Goal: Information Seeking & Learning: Learn about a topic

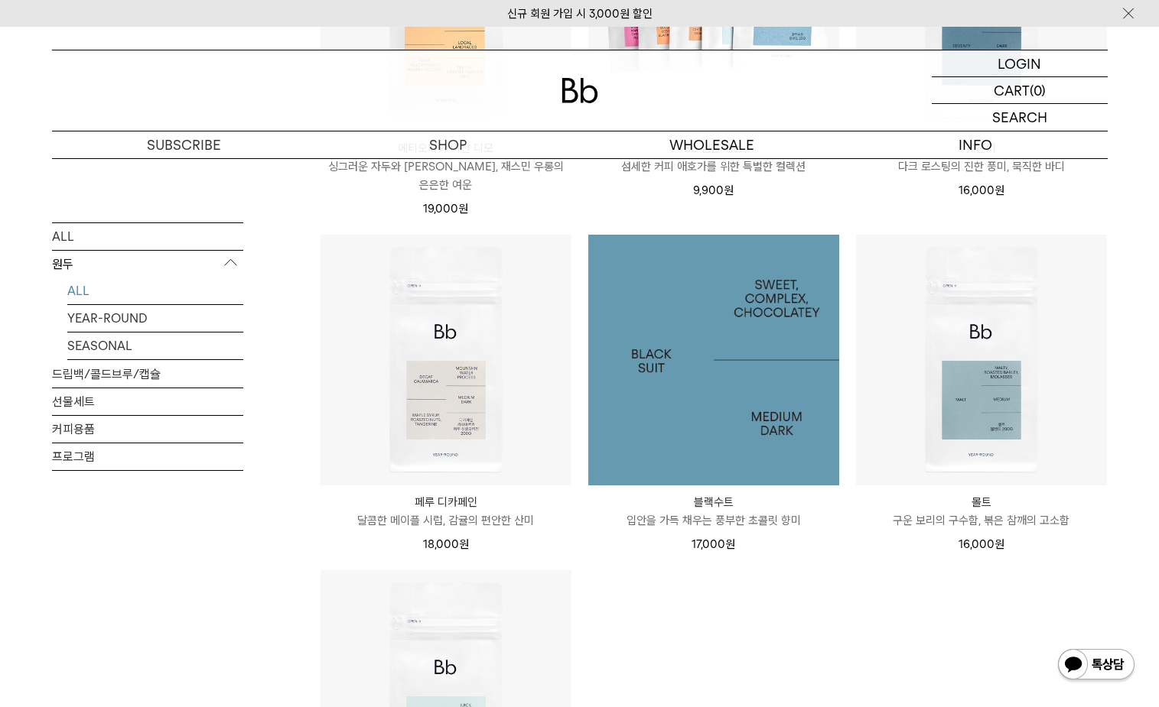
scroll to position [1269, 0]
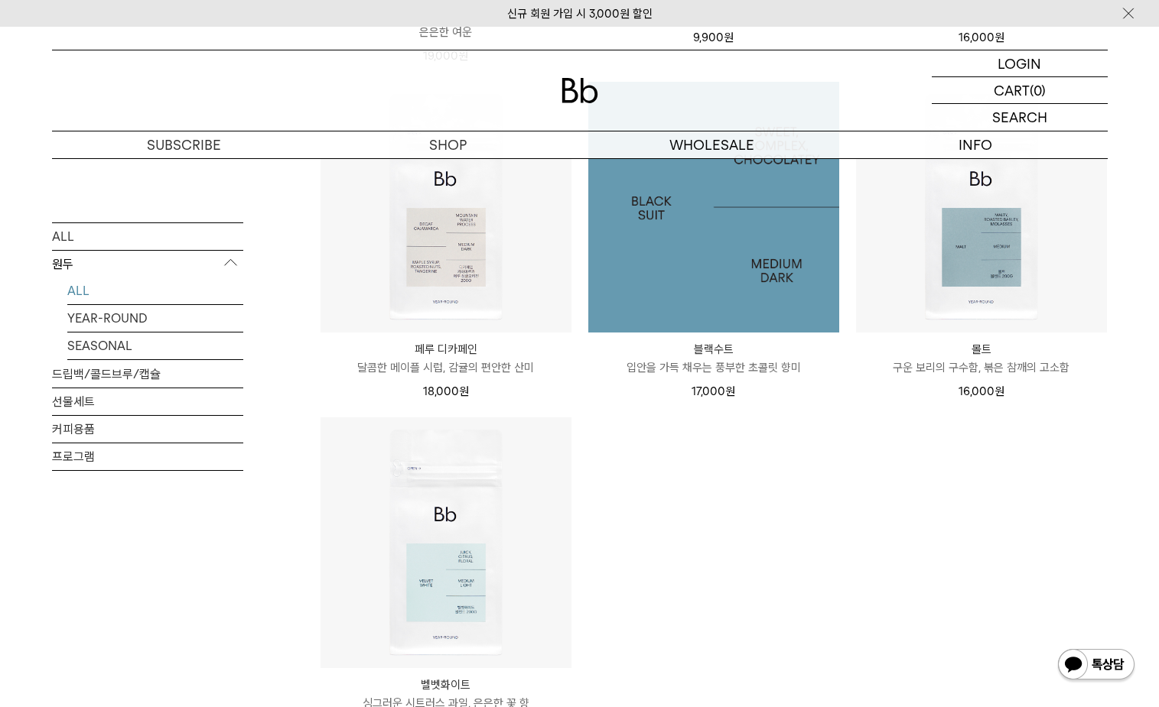
click at [748, 267] on img at bounding box center [713, 207] width 251 height 251
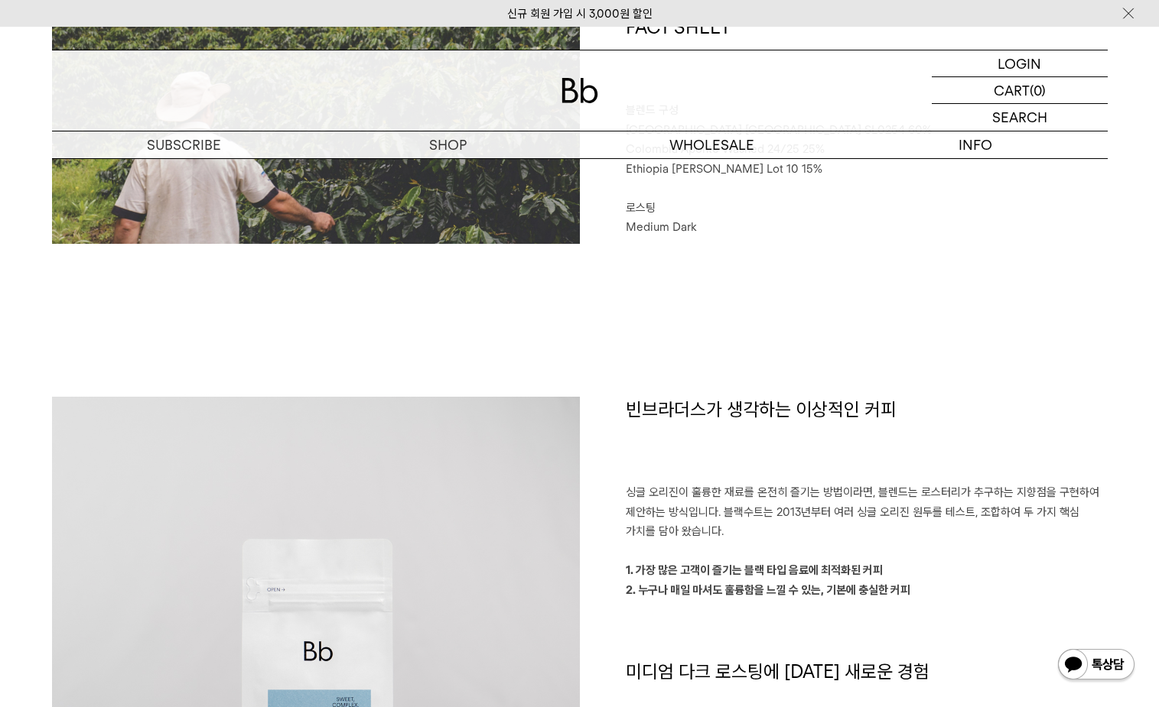
scroll to position [771, 0]
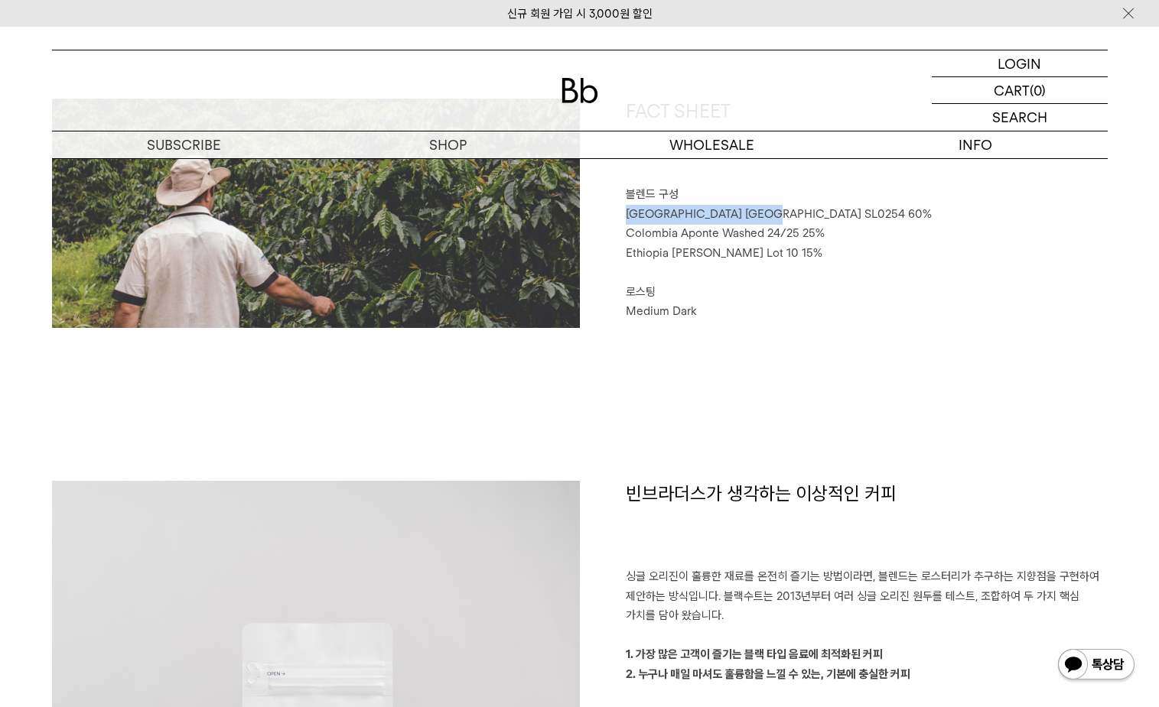
drag, startPoint x: 750, startPoint y: 214, endPoint x: 626, endPoint y: 216, distance: 124.7
click at [626, 216] on span "Brazil Sao Paulo SL0254 60%" at bounding box center [779, 214] width 306 height 14
copy span "Brazil Sao Paulo SL0254"
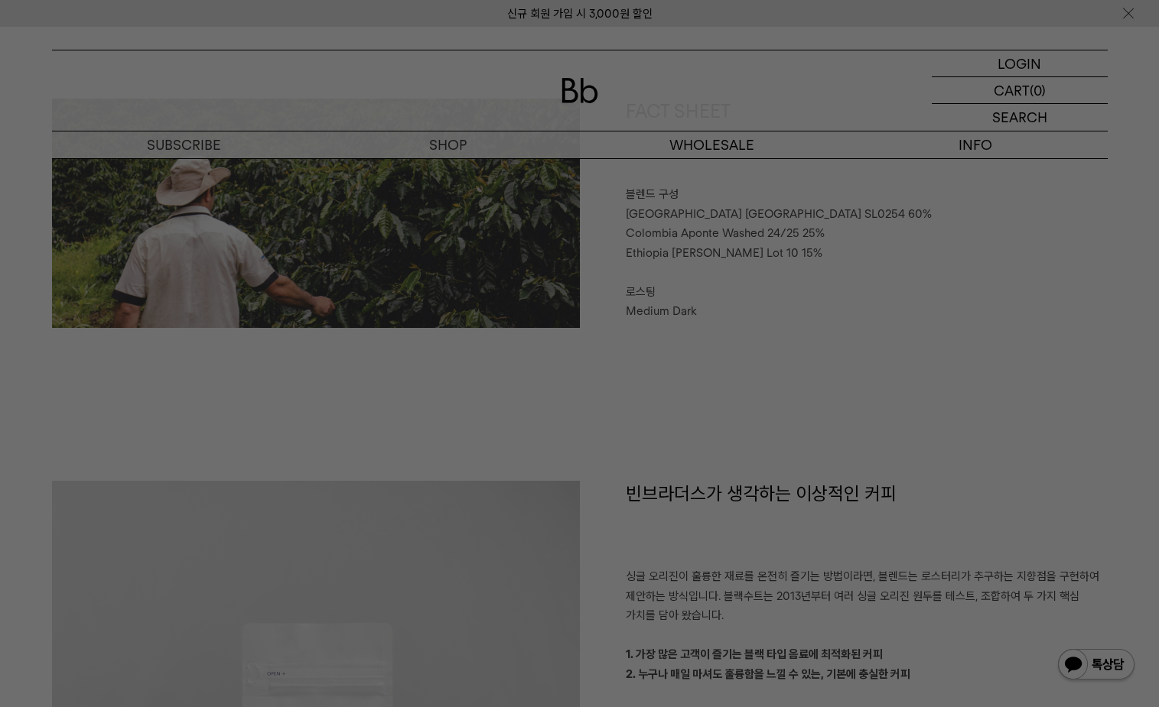
click at [769, 375] on div at bounding box center [579, 353] width 1159 height 707
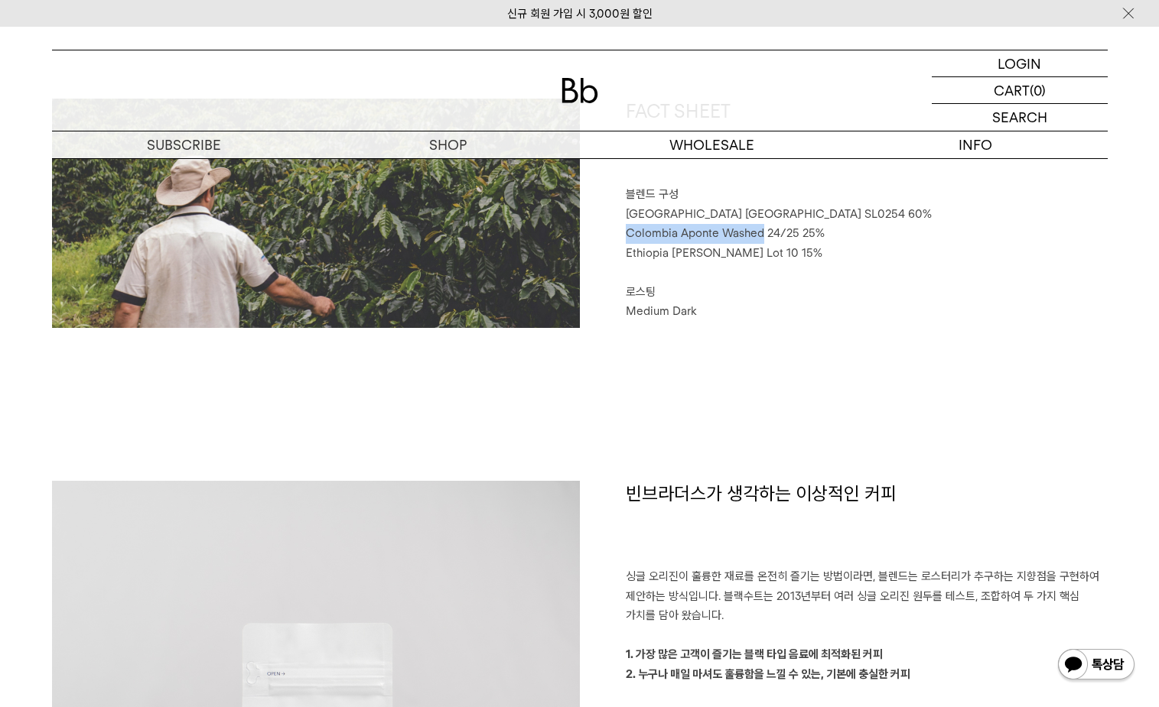
drag, startPoint x: 763, startPoint y: 236, endPoint x: 620, endPoint y: 233, distance: 142.3
click at [620, 233] on div "FACT SHEET 블렌드 구성 Brazil Sao Paulo SL0254 60% Colombia Aponte Washed 24/25 25% …" at bounding box center [844, 213] width 528 height 229
copy span "Colombia Aponte Washed"
drag, startPoint x: 753, startPoint y: 251, endPoint x: 608, endPoint y: 251, distance: 144.6
click at [608, 251] on div "FACT SHEET 블렌드 구성 Brazil Sao Paulo SL0254 60% Colombia Aponte Washed 24/25 25% …" at bounding box center [844, 213] width 528 height 229
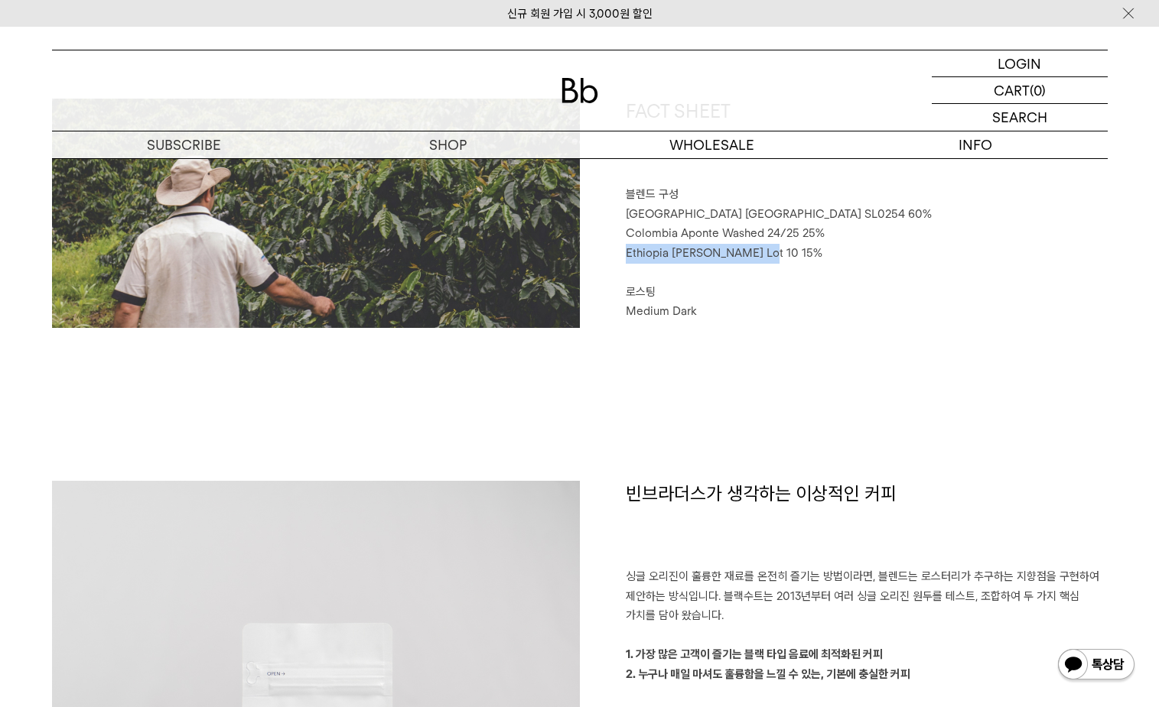
copy span "Ethiopia Genji Challa Lot"
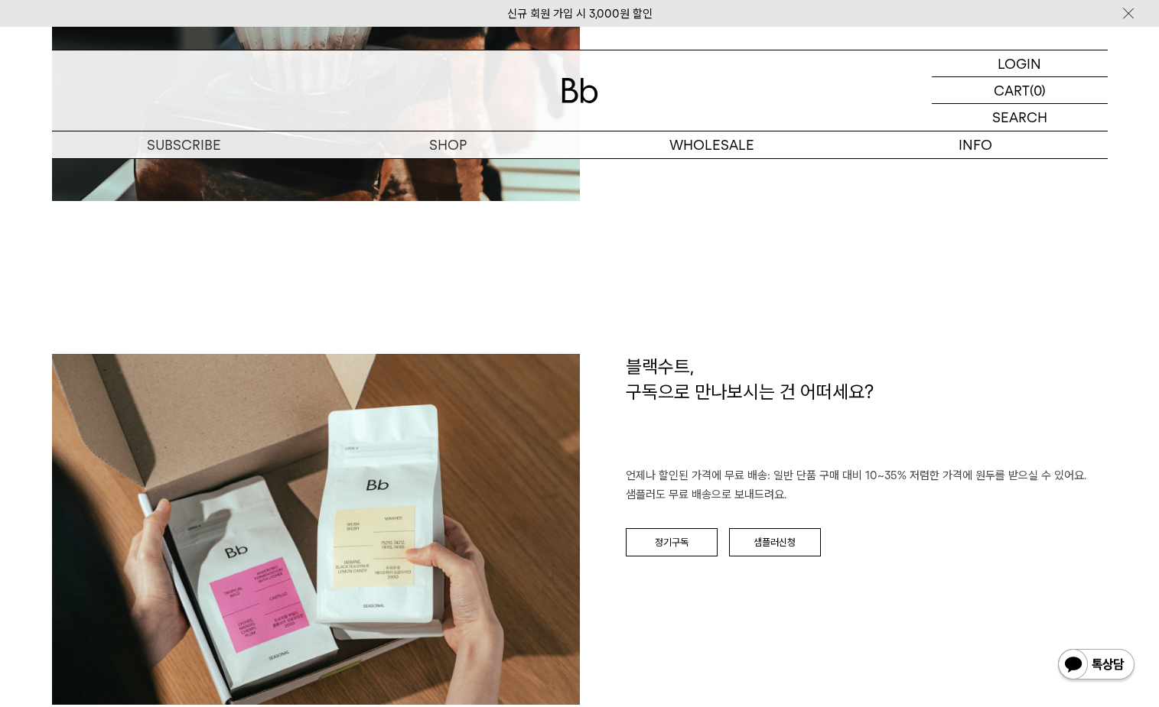
scroll to position [2597, 0]
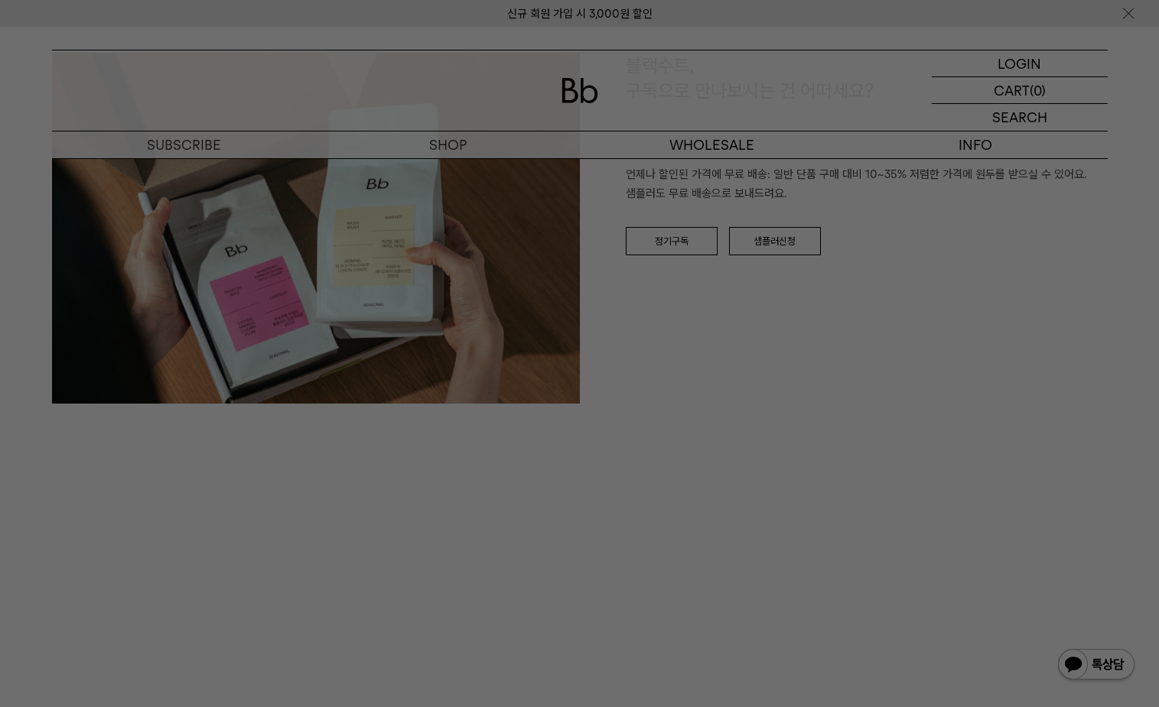
click at [688, 392] on div at bounding box center [579, 353] width 1159 height 707
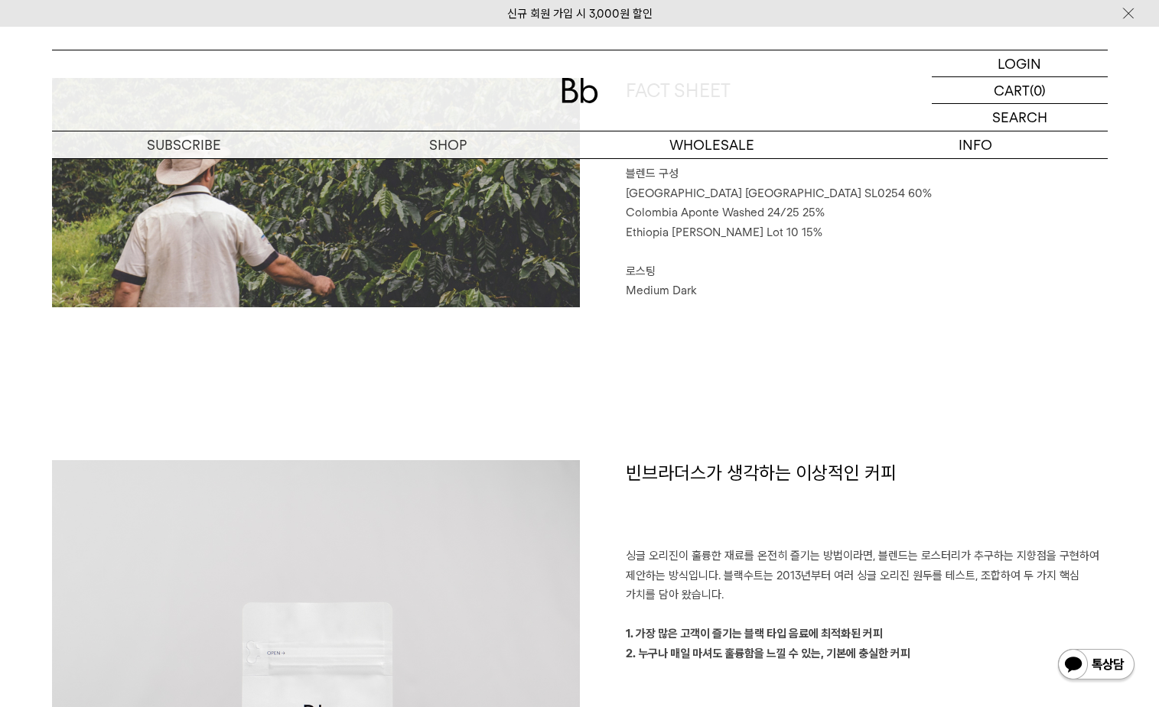
scroll to position [792, 0]
drag, startPoint x: 750, startPoint y: 194, endPoint x: 612, endPoint y: 194, distance: 138.4
click at [612, 194] on div "FACT SHEET 블렌드 구성 Brazil Sao Paulo SL0254 60% Colombia Aponte Washed 24/25 25% …" at bounding box center [844, 192] width 528 height 229
copy span "Brazil Sao Paulo SL0254"
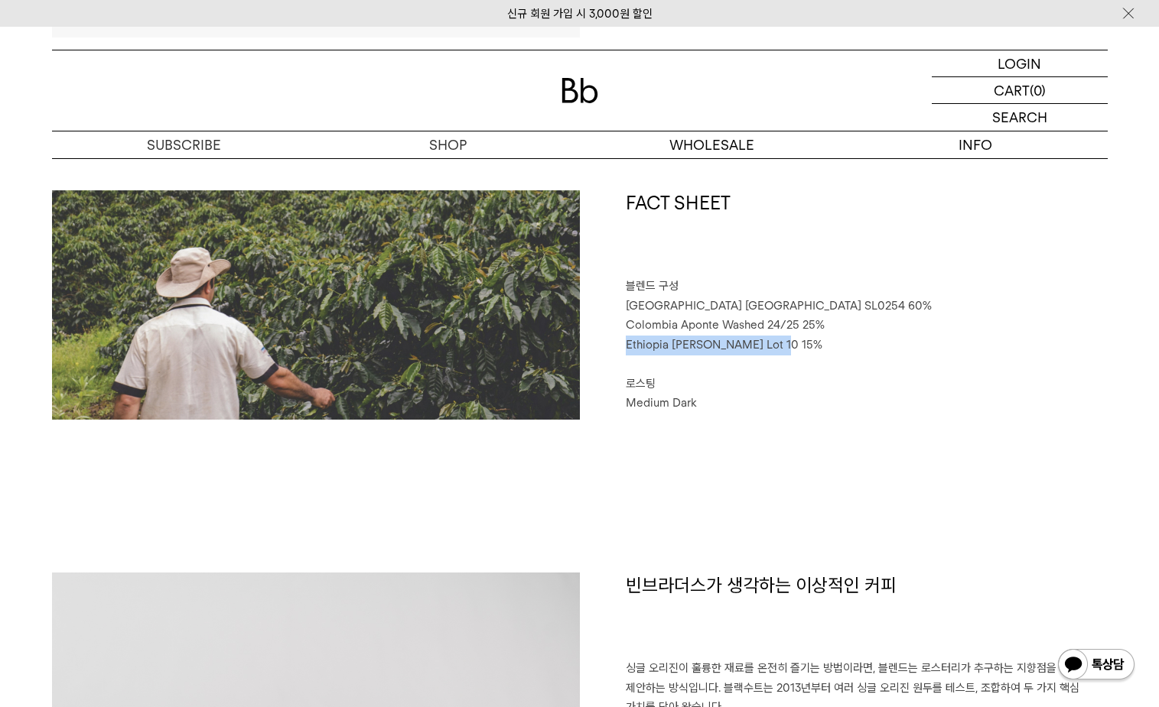
drag, startPoint x: 768, startPoint y: 347, endPoint x: 597, endPoint y: 340, distance: 170.7
click at [597, 340] on div "FACT SHEET 블렌드 구성 Brazil Sao Paulo SL0254 60% Colombia Aponte Washed 24/25 25% …" at bounding box center [844, 304] width 528 height 229
copy span "Ethiopia Genji Challa Lot 10"
